Goal: Task Accomplishment & Management: Complete application form

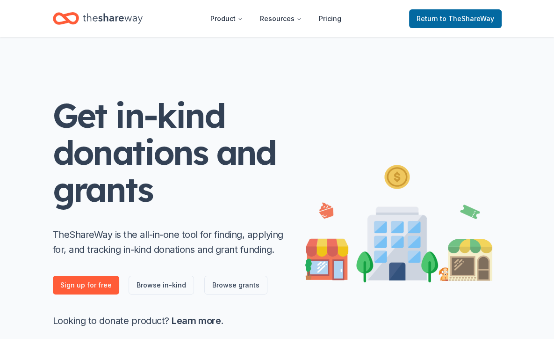
click at [110, 26] on icon "Home" at bounding box center [113, 18] width 60 height 19
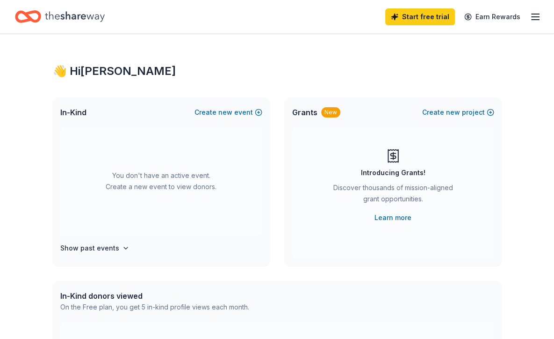
click at [532, 15] on icon "button" at bounding box center [535, 16] width 11 height 11
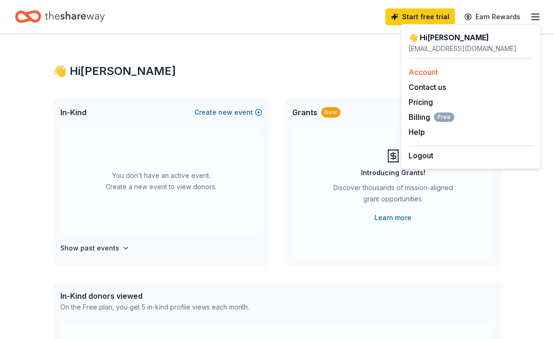
click at [419, 72] on link "Account" at bounding box center [423, 71] width 29 height 9
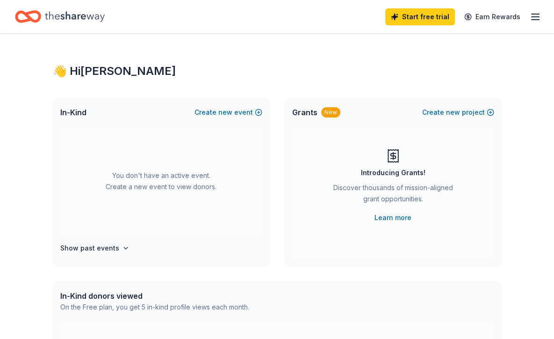
click at [534, 24] on div "Start free trial Earn Rewards" at bounding box center [464, 17] width 156 height 22
click at [535, 20] on icon "button" at bounding box center [535, 16] width 11 height 11
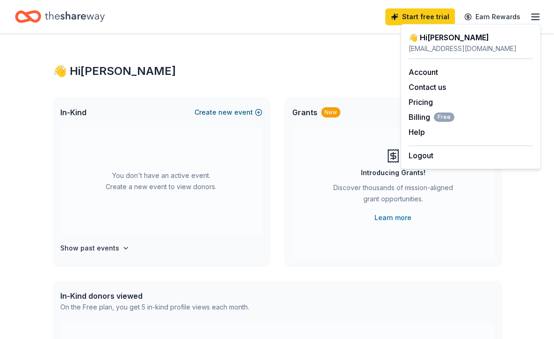
click at [217, 115] on button "Create new event" at bounding box center [229, 112] width 68 height 11
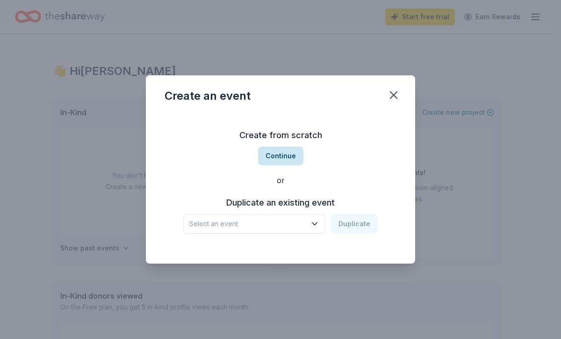
click at [274, 156] on button "Continue" at bounding box center [280, 155] width 45 height 19
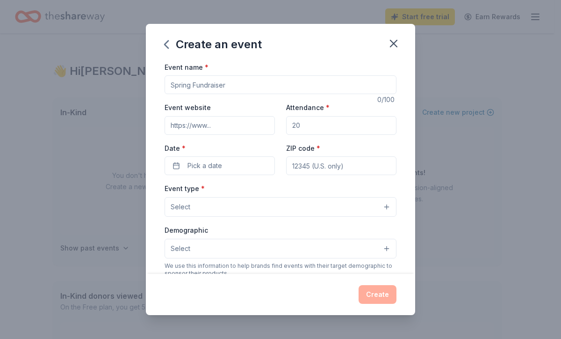
click at [243, 89] on input "Event name *" at bounding box center [281, 84] width 232 height 19
type input "11th Annual Celebrity Bartending Fundraiser"
click at [301, 117] on input "Attendance *" at bounding box center [341, 125] width 110 height 19
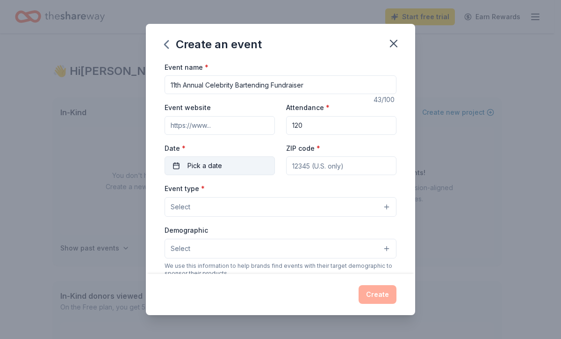
type input "120"
click at [231, 163] on button "Pick a date" at bounding box center [220, 165] width 110 height 19
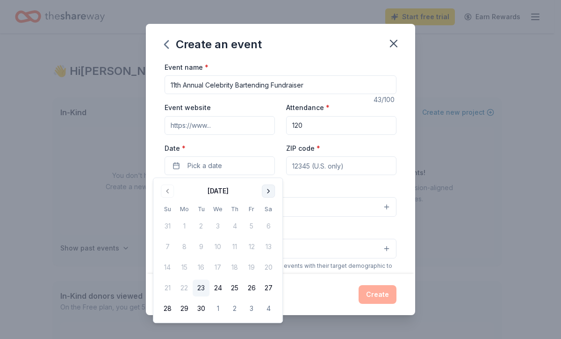
click at [272, 193] on button "Go to next month" at bounding box center [268, 190] width 13 height 13
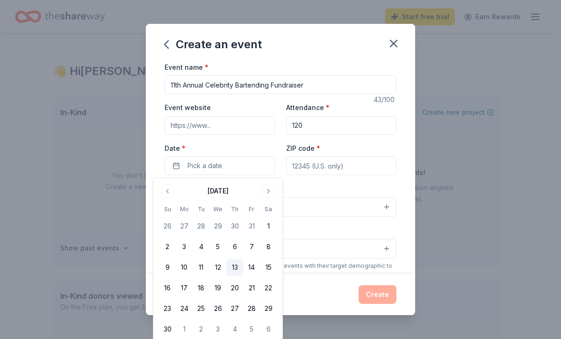
click at [231, 264] on button "13" at bounding box center [234, 267] width 17 height 17
click at [317, 171] on input "ZIP code *" at bounding box center [341, 165] width 110 height 19
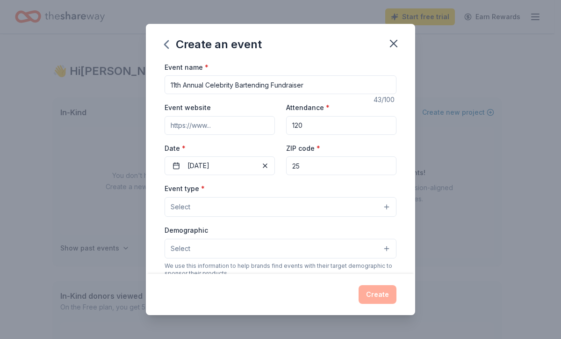
type input "2"
click at [316, 125] on input "120" at bounding box center [341, 125] width 110 height 19
type input "1"
type input "250"
click at [230, 199] on button "Select" at bounding box center [281, 207] width 232 height 20
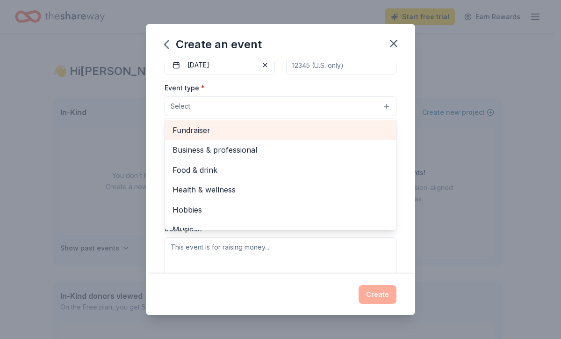
click at [241, 134] on span "Fundraiser" at bounding box center [281, 130] width 216 height 12
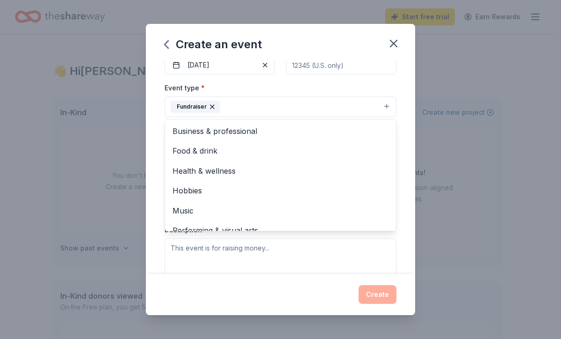
click at [249, 89] on div "Event type * Fundraiser Business & professional Food & drink Health & wellness …" at bounding box center [281, 99] width 232 height 35
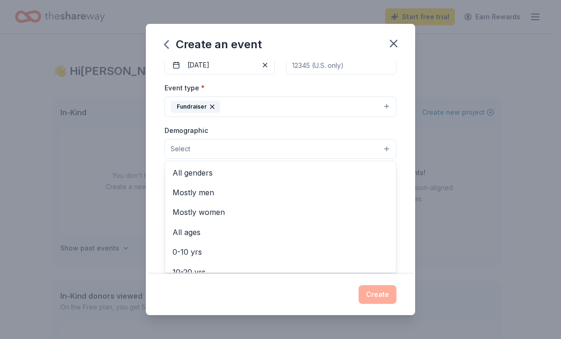
click at [271, 143] on button "Select" at bounding box center [281, 149] width 232 height 20
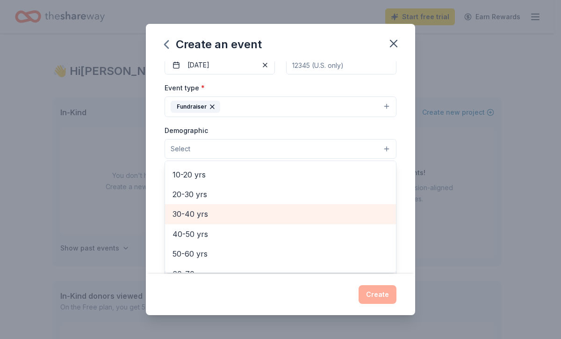
click at [259, 215] on span "30-40 yrs" at bounding box center [281, 214] width 216 height 12
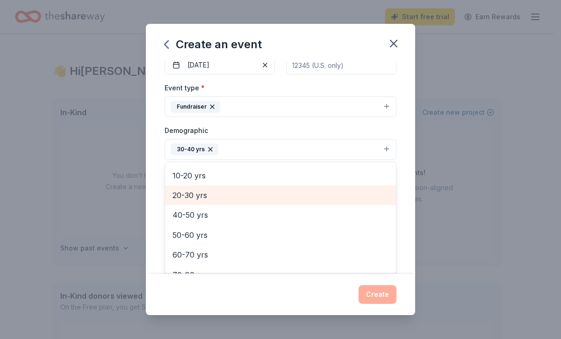
click at [251, 194] on span "20-30 yrs" at bounding box center [281, 195] width 216 height 12
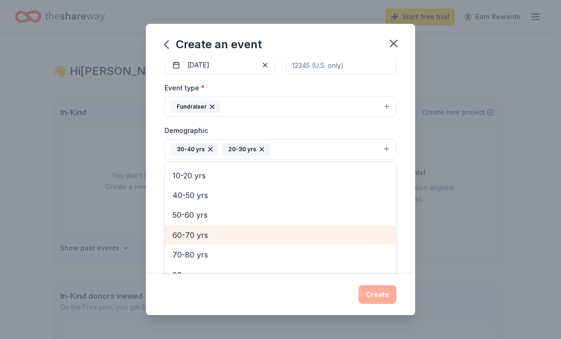
click at [258, 240] on span "60-70 yrs" at bounding box center [281, 235] width 216 height 12
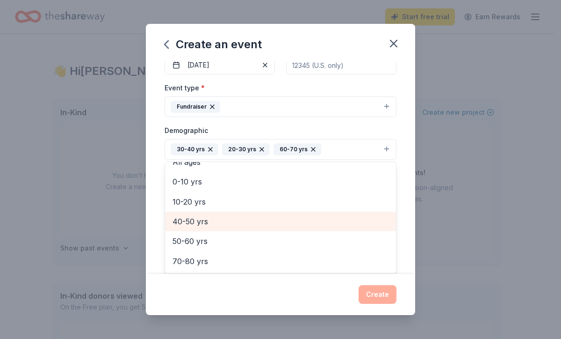
scroll to position [70, 0]
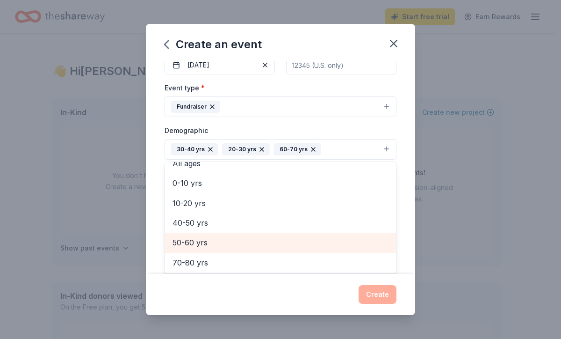
click at [284, 244] on span "50-60 yrs" at bounding box center [281, 242] width 216 height 12
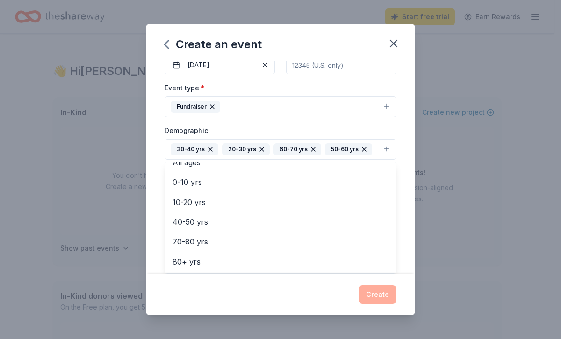
click at [308, 126] on div "Demographic 30-40 yrs 20-30 yrs 60-70 yrs 50-60 yrs All genders Mostly men Most…" at bounding box center [281, 141] width 232 height 35
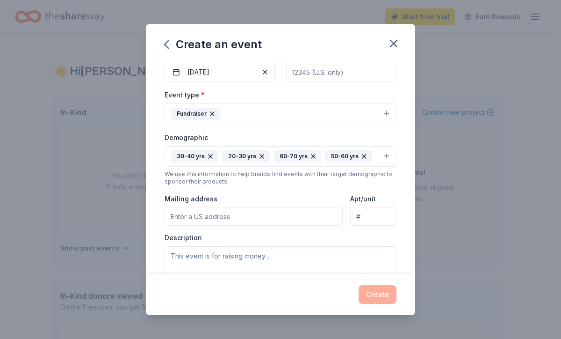
scroll to position [0, 0]
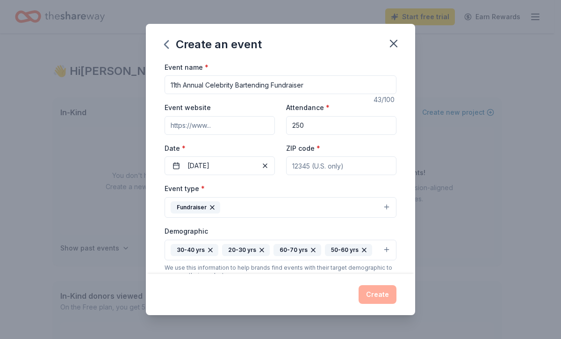
click at [315, 169] on input "ZIP code *" at bounding box center [341, 165] width 110 height 19
type input "44113"
click at [211, 130] on input "Event website" at bounding box center [220, 125] width 110 height 19
click at [145, 101] on div "Create an event Event name * 11th Annual Celebrity Bartending Fundraiser 43 /10…" at bounding box center [280, 169] width 561 height 339
click at [221, 122] on input "Event website" at bounding box center [220, 125] width 110 height 19
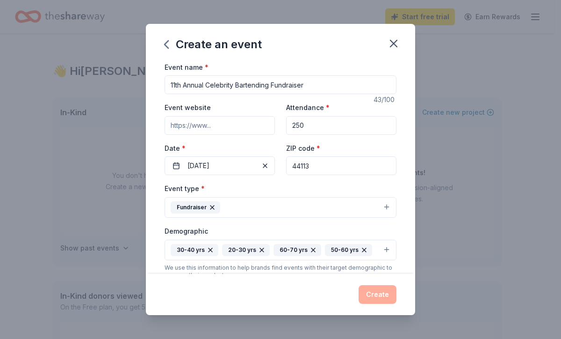
paste input "https://my.onecause.com/event/organizations/e52d65a4-8d54-4253-8ce2-fc8bdb5a621…"
type input "https://my.onecause.com/event/organizations/e52d65a4-8d54-4253-8ce2-fc8bdb5a621…"
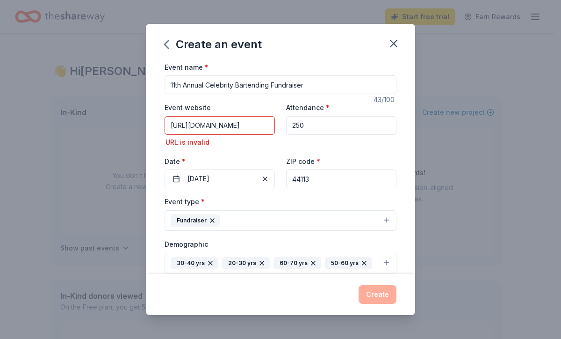
scroll to position [0, 0]
click at [247, 144] on div "Event website https://my.onecause.com/event/organizations/e52d65a4-8d54-4253-8c…" at bounding box center [281, 145] width 232 height 87
click at [179, 131] on input "https://my.onecause.com/event/organizations/e52d65a4-8d54-4253-8ce2-fc8bdb5a621…" at bounding box center [220, 125] width 110 height 19
drag, startPoint x: 169, startPoint y: 125, endPoint x: 356, endPoint y: 131, distance: 186.3
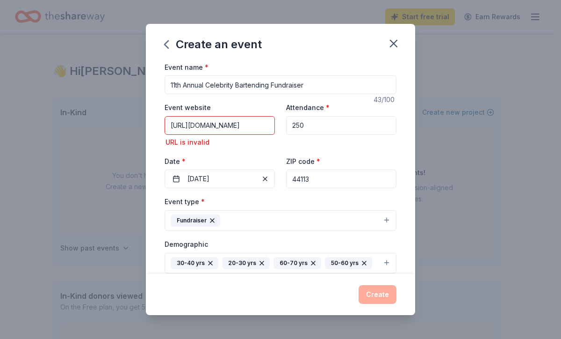
click at [356, 131] on div "Event website https://my.onecause.com/event/organizations/e52d65a4-8d54-4253-8c…" at bounding box center [281, 145] width 232 height 87
paste input "https://onecau.se/r2c25"
type input "https://onecau.se/r2c25"
click at [352, 141] on div "Event website https://onecau.se/r2c25 URL is invalid Attendance * 250 Date * 11…" at bounding box center [281, 145] width 232 height 87
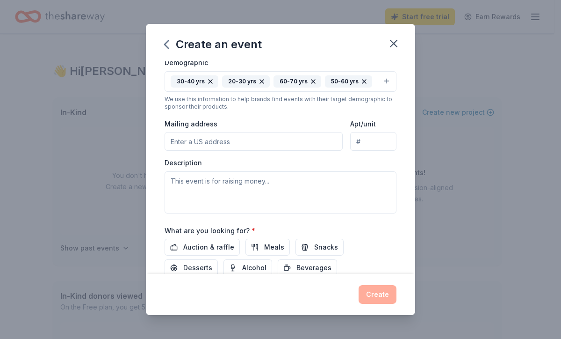
scroll to position [198, 0]
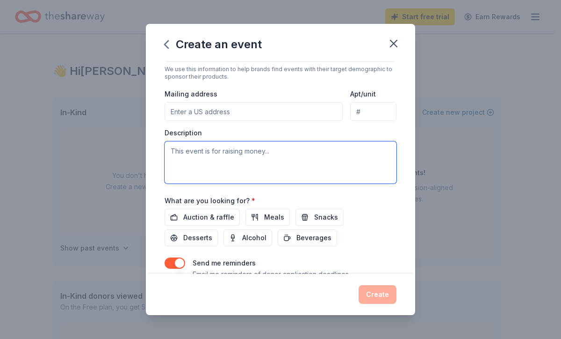
click at [291, 150] on textarea at bounding box center [281, 162] width 232 height 42
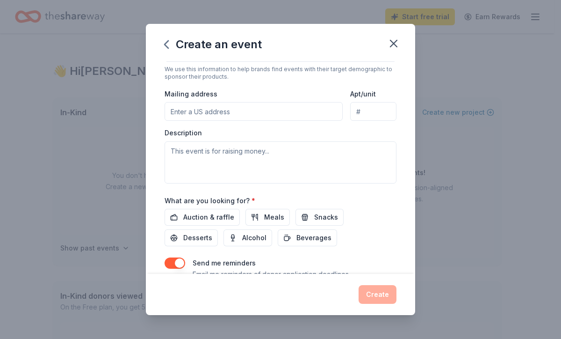
click at [372, 114] on input "Apt/unit" at bounding box center [373, 111] width 46 height 19
click at [279, 114] on input "Mailing address" at bounding box center [254, 111] width 178 height 19
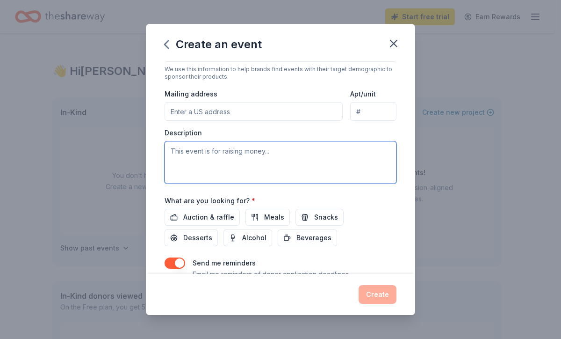
click at [304, 173] on textarea at bounding box center [281, 162] width 232 height 42
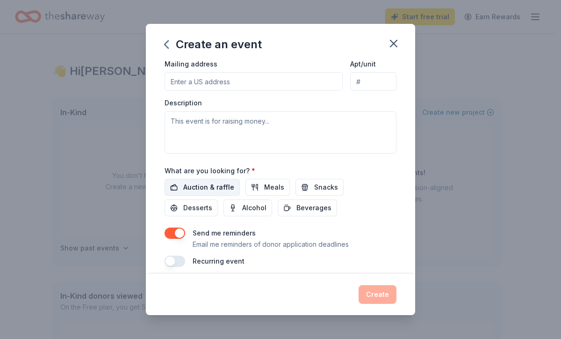
click at [206, 191] on span "Auction & raffle" at bounding box center [208, 187] width 51 height 11
click at [255, 188] on button "Meals" at bounding box center [268, 187] width 44 height 17
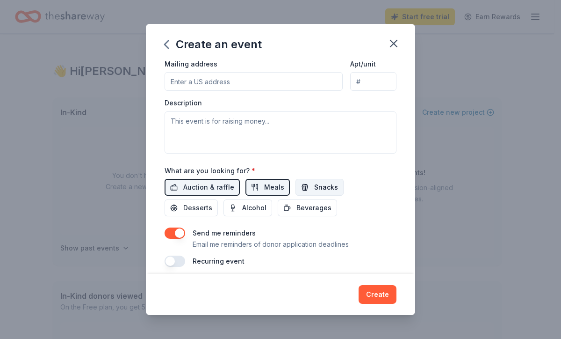
click at [306, 188] on button "Snacks" at bounding box center [320, 187] width 48 height 17
click at [300, 205] on span "Beverages" at bounding box center [314, 207] width 35 height 11
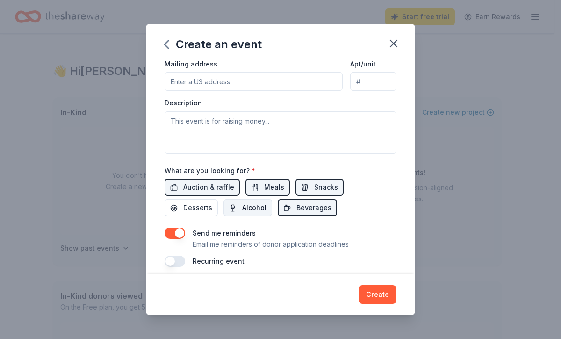
click at [247, 213] on button "Alcohol" at bounding box center [248, 207] width 49 height 17
click at [213, 209] on button "Desserts" at bounding box center [191, 207] width 53 height 17
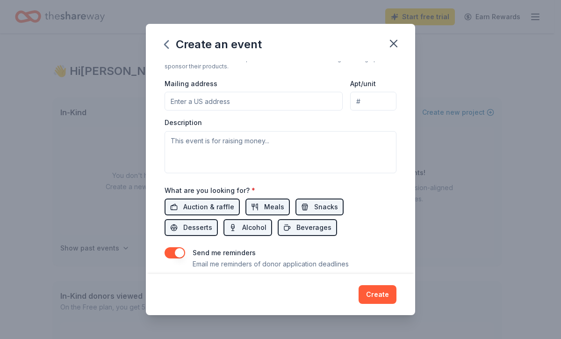
click at [363, 103] on input "Apt/unit" at bounding box center [373, 101] width 46 height 19
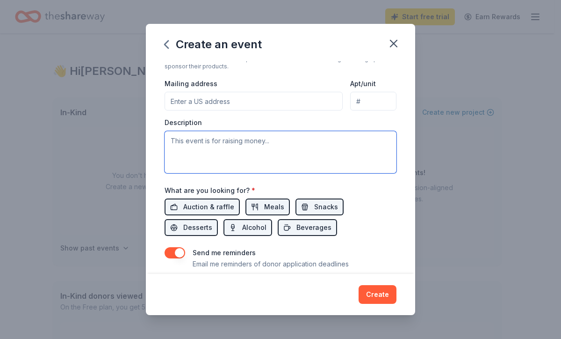
click at [182, 137] on textarea at bounding box center [281, 152] width 232 height 42
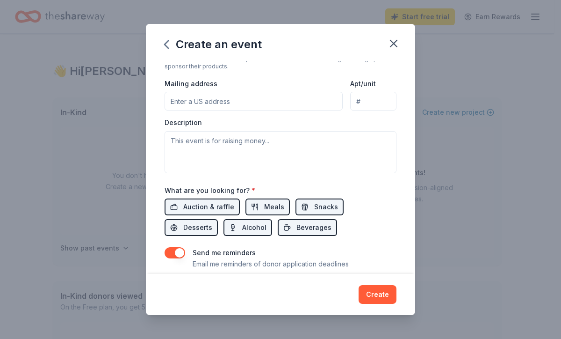
click at [218, 107] on input "Mailing address" at bounding box center [254, 101] width 178 height 19
paste input "6200 Oak Tree Blvd,"
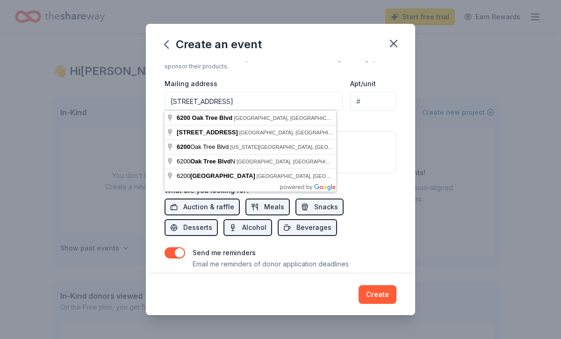
type input "6200 Oak Tree Blvd"
click at [350, 102] on input "Apt/unit" at bounding box center [373, 101] width 46 height 19
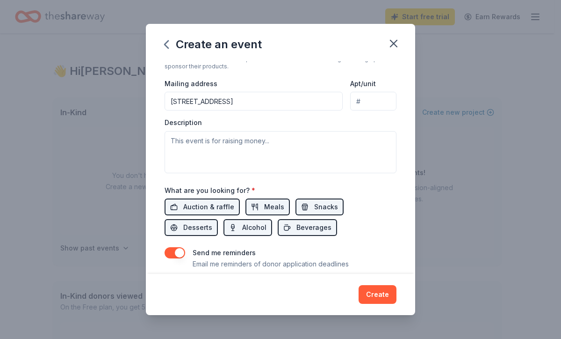
type input "2"
type input "302"
click at [352, 117] on div "Event type * Fundraiser Demographic 30-40 yrs 20-30 yrs 60-70 yrs 50-60 yrs We …" at bounding box center [281, 73] width 232 height 199
click at [287, 87] on div "Mailing address 6200 Oak Tree Blvd" at bounding box center [254, 94] width 178 height 33
click at [294, 98] on input "6200 Oak Tree Blvd" at bounding box center [254, 101] width 178 height 19
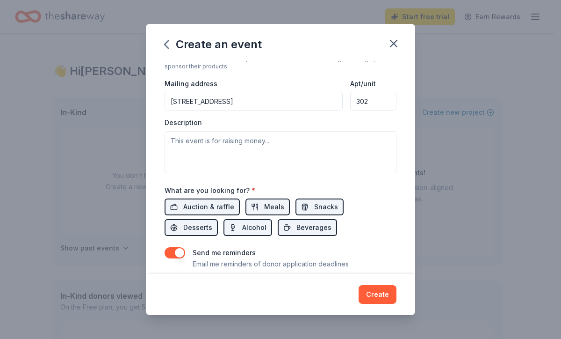
click at [322, 102] on input "6200 Oak Tree Court, Middleburg Heights, OH, 44130" at bounding box center [254, 101] width 178 height 19
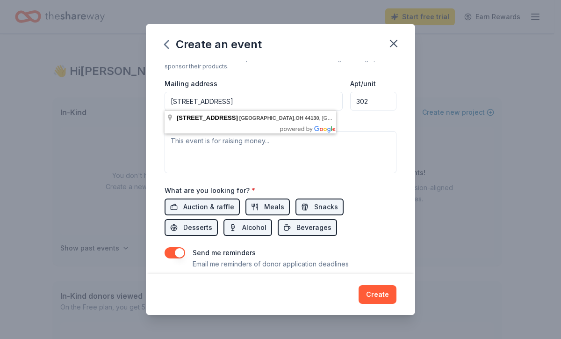
scroll to position [0, 6]
drag, startPoint x: 175, startPoint y: 102, endPoint x: 460, endPoint y: 102, distance: 284.9
click at [460, 102] on div "Create an event Event name * 11th Annual Celebrity Bartending Fundraiser 43 /10…" at bounding box center [280, 169] width 561 height 339
type input "6"
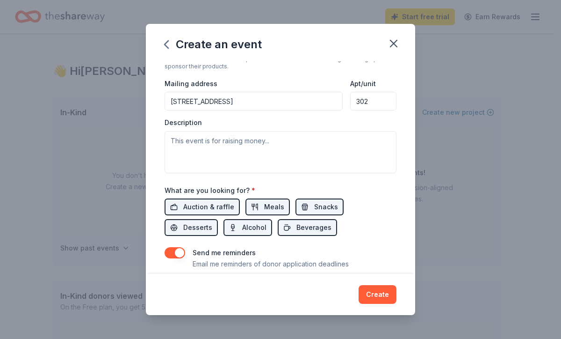
type input "6200 Oak Tree Boulevard, Independence, OH, 44131"
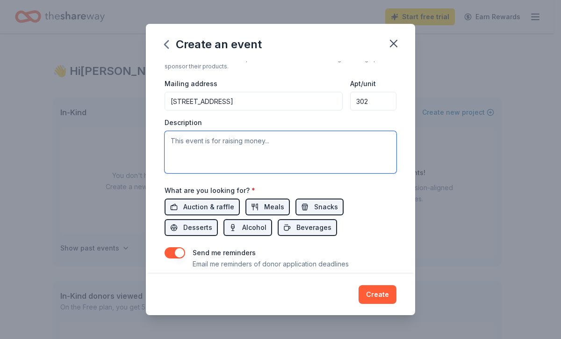
click at [357, 153] on textarea at bounding box center [281, 152] width 232 height 42
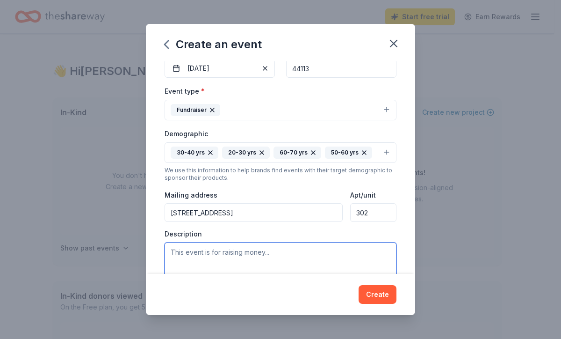
scroll to position [236, 0]
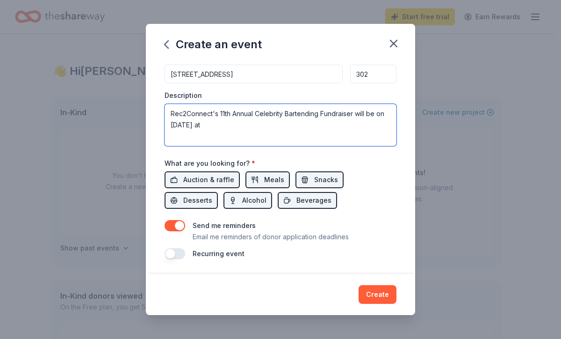
click at [188, 112] on textarea "Rec2Connect's 11th Annual Celebrity Bartending Fundraiser will be on Nov. 13th …" at bounding box center [281, 125] width 232 height 42
click at [235, 118] on textarea "Rec2Connect's 11th Annual Celebrity Bartending Fundraiser will be on Nov. 13th …" at bounding box center [281, 125] width 232 height 42
click at [238, 122] on textarea "Rec2Connect's 11th Annual Celebrity Bartending Fundraiser will be on Nov. 13th …" at bounding box center [281, 125] width 232 height 42
click at [356, 116] on textarea "Rec2Connect's 11th Annual Celebrity Bartending Fundraiser will be on Nov. 13th …" at bounding box center [281, 125] width 232 height 42
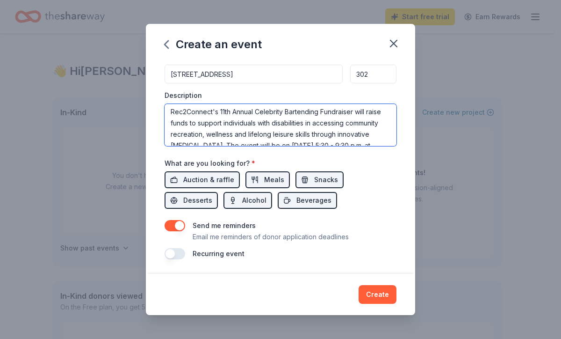
scroll to position [1, 0]
click at [321, 136] on textarea "Rec2Connect's 11th Annual Celebrity Bartending Fundraiser will raise funds to s…" at bounding box center [281, 125] width 232 height 42
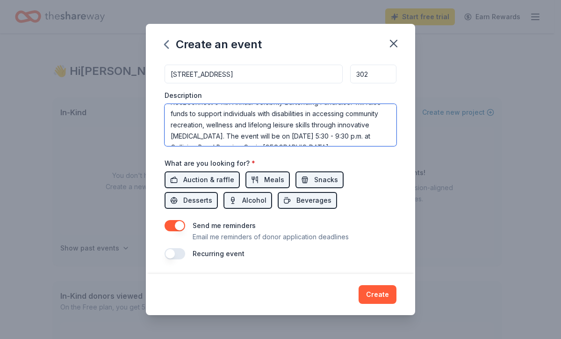
click at [258, 140] on textarea "Rec2Connect's 11th Annual Celebrity Bartending Fundraiser will raise funds to s…" at bounding box center [281, 125] width 232 height 42
click at [324, 123] on textarea "Rec2Connect's 11th Annual Celebrity Bartending Fundraiser will raise funds to s…" at bounding box center [281, 125] width 232 height 42
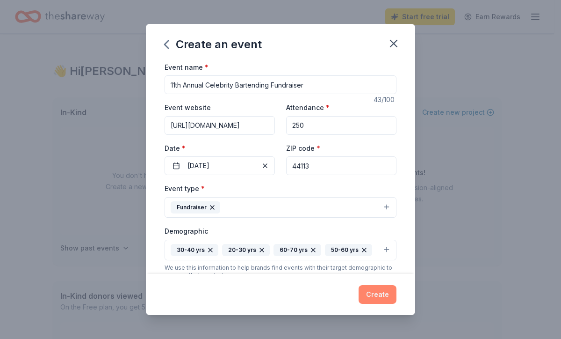
type textarea "Rec2Connect's 11th Annual Celebrity Bartending Fundraiser will raise funds to s…"
click at [390, 289] on button "Create" at bounding box center [378, 294] width 38 height 19
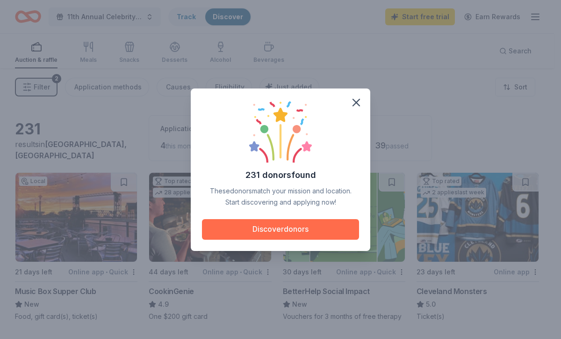
click at [310, 220] on button "Discover donors" at bounding box center [280, 229] width 157 height 21
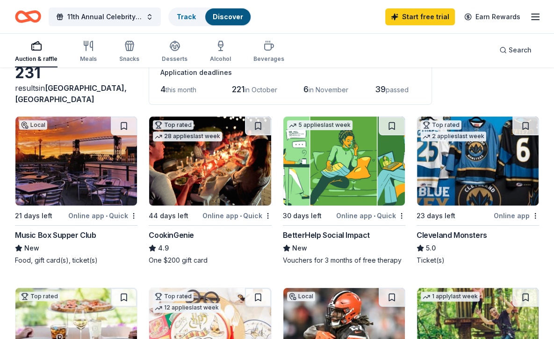
scroll to position [56, 0]
click at [535, 20] on line "button" at bounding box center [535, 20] width 7 height 0
click at [360, 89] on div "4 this month 221 in October 6 in November 39 passed" at bounding box center [290, 89] width 260 height 15
click at [134, 11] on span "11th Annual Celebrity Bartending Fundraiser" at bounding box center [104, 16] width 75 height 11
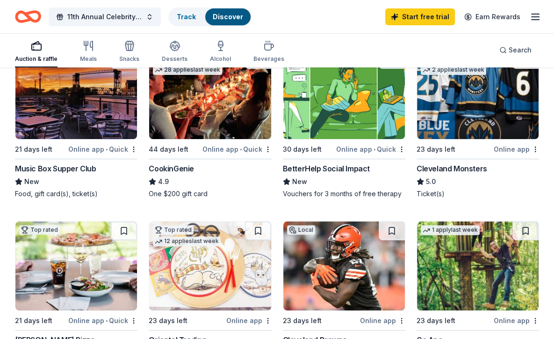
scroll to position [122, 0]
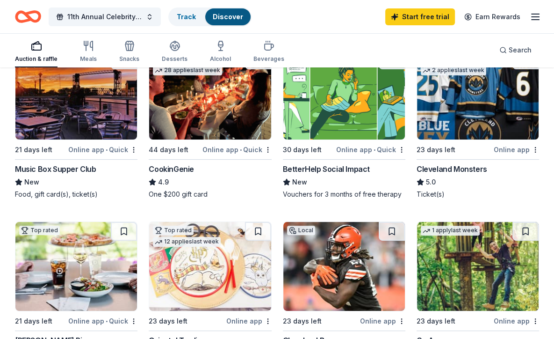
click at [363, 175] on div "BetterHelp Social Impact New Vouchers for 3 months of free therapy" at bounding box center [344, 181] width 123 height 36
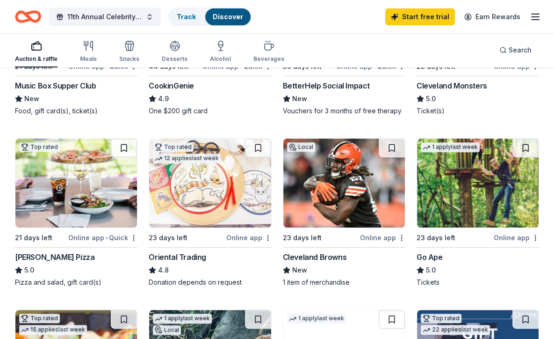
scroll to position [199, 0]
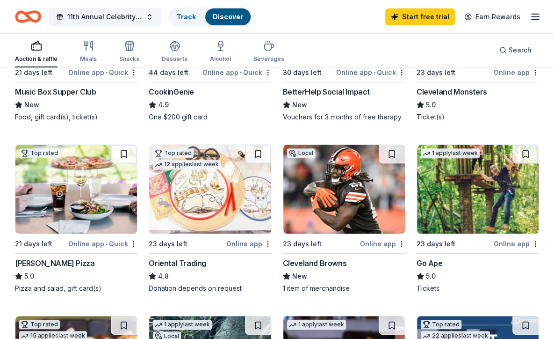
click at [150, 1] on div "11th Annual Celebrity Bartending Fundraiser Track Discover Start free trial Ear…" at bounding box center [277, 16] width 554 height 33
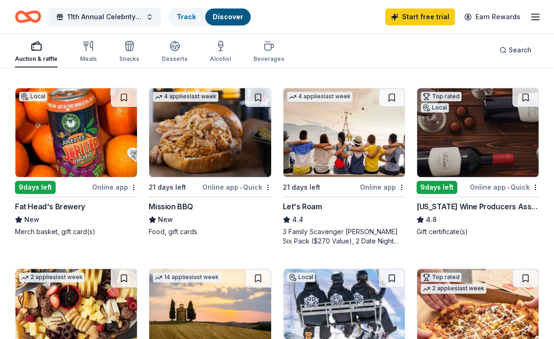
scroll to position [607, 0]
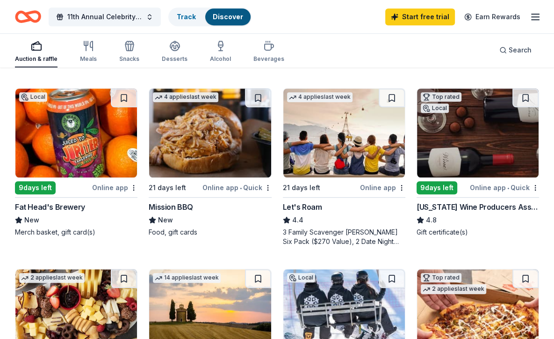
click at [539, 20] on line "button" at bounding box center [535, 20] width 7 height 0
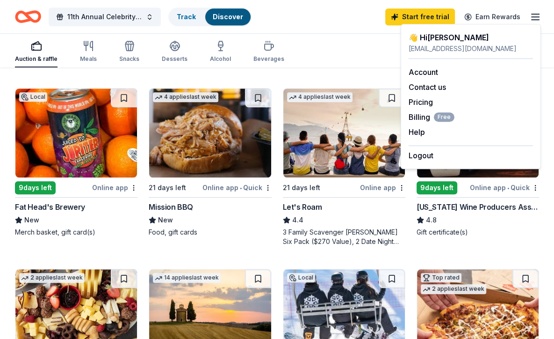
click at [441, 48] on div "[EMAIL_ADDRESS][DOMAIN_NAME]" at bounding box center [471, 48] width 124 height 11
click at [435, 76] on link "Account" at bounding box center [423, 71] width 29 height 9
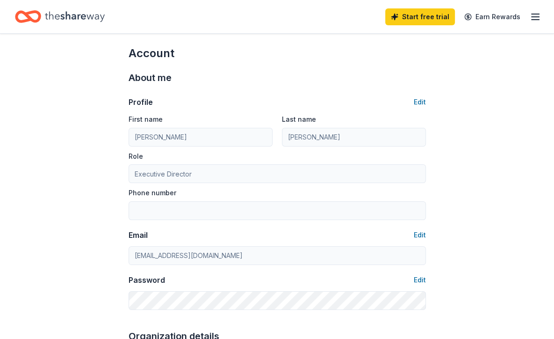
scroll to position [6, 0]
